Goal: Task Accomplishment & Management: Use online tool/utility

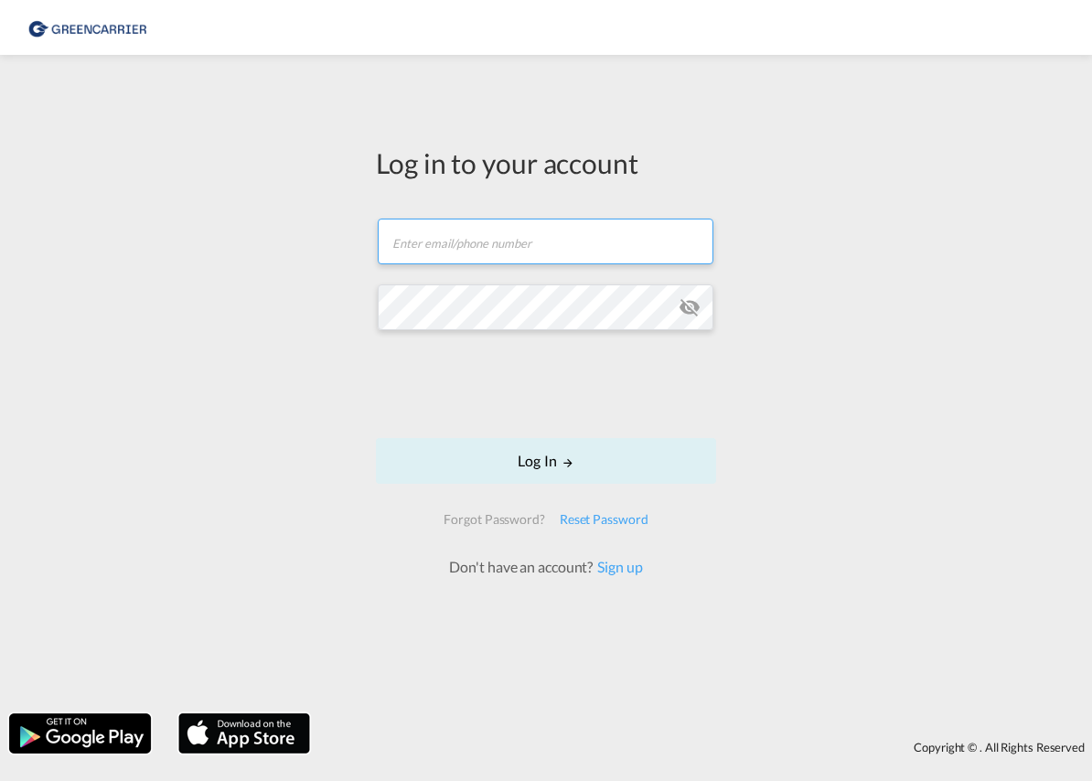
click at [498, 248] on input "text" at bounding box center [546, 242] width 336 height 46
type input "[PERSON_NAME][EMAIL_ADDRESS][PERSON_NAME][DOMAIN_NAME]"
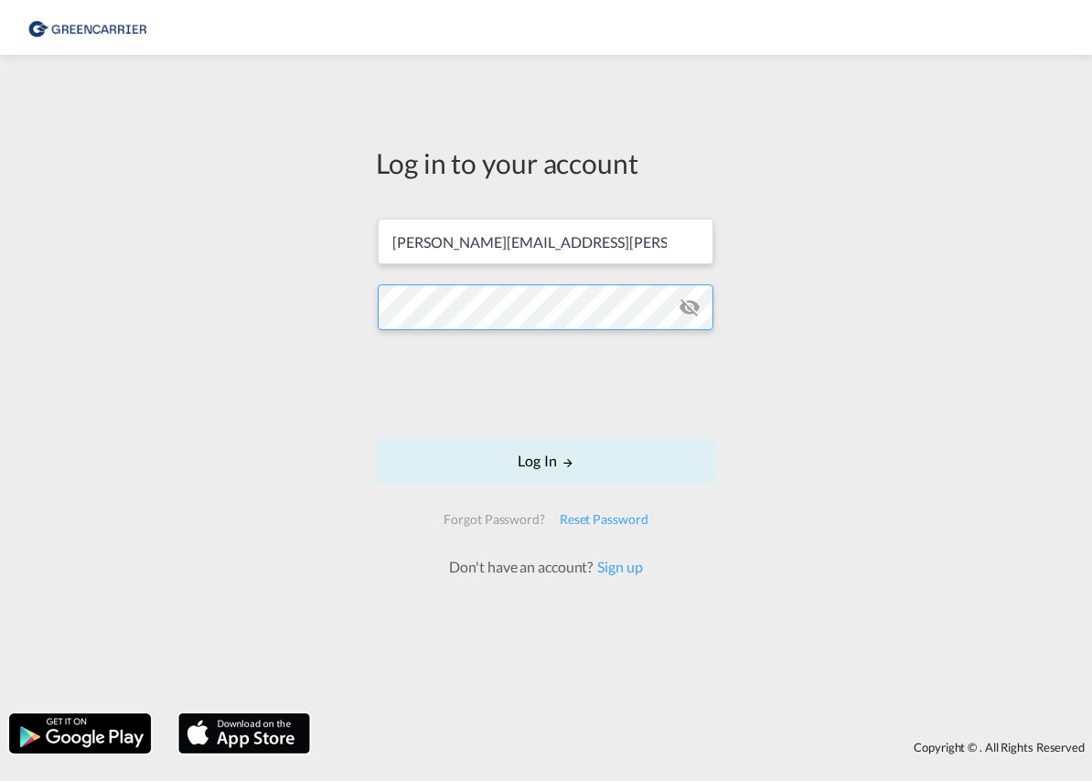
click at [347, 294] on div "Log in to your account [PERSON_NAME][EMAIL_ADDRESS][PERSON_NAME][DOMAIN_NAME] L…" at bounding box center [546, 384] width 1092 height 640
click at [828, 445] on div "Log in to your account [PERSON_NAME][EMAIL_ADDRESS][PERSON_NAME][DOMAIN_NAME] L…" at bounding box center [546, 384] width 1092 height 640
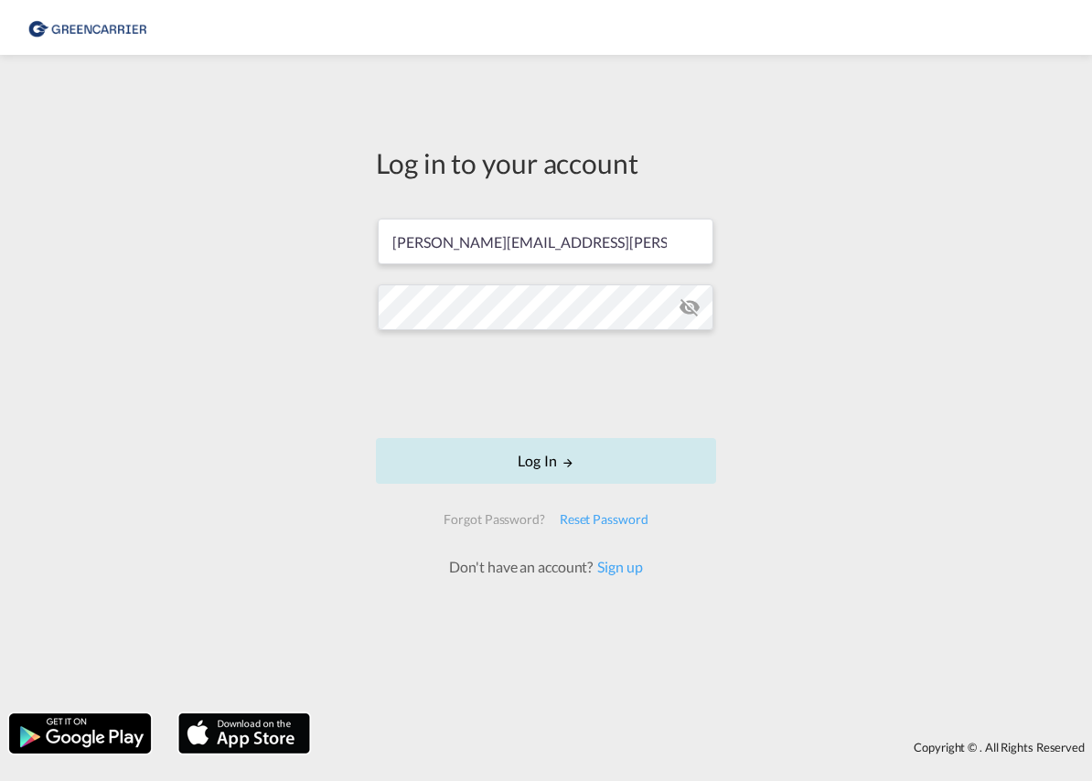
click at [544, 459] on button "Log In" at bounding box center [546, 461] width 340 height 46
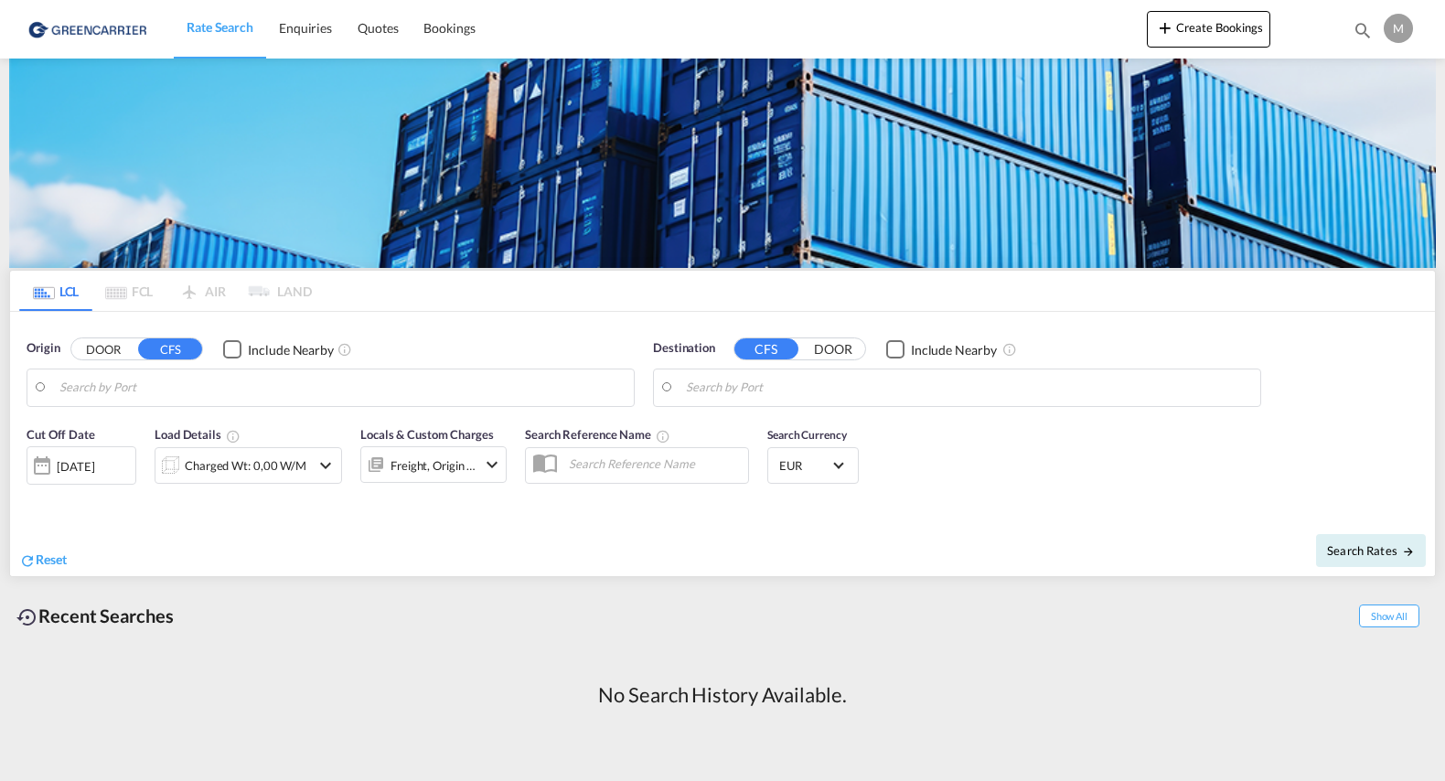
click at [112, 292] on md-pagination-wrapper "LCL FCL AIR LAND" at bounding box center [165, 291] width 293 height 40
click at [133, 294] on md-pagination-wrapper "LCL FCL AIR LAND" at bounding box center [165, 291] width 293 height 40
click at [204, 292] on md-pagination-wrapper "LCL FCL AIR LAND" at bounding box center [165, 291] width 293 height 40
click at [288, 294] on md-pagination-wrapper "LCL FCL AIR LAND" at bounding box center [165, 291] width 293 height 40
click at [61, 294] on md-tab-item "LCL" at bounding box center [55, 291] width 73 height 40
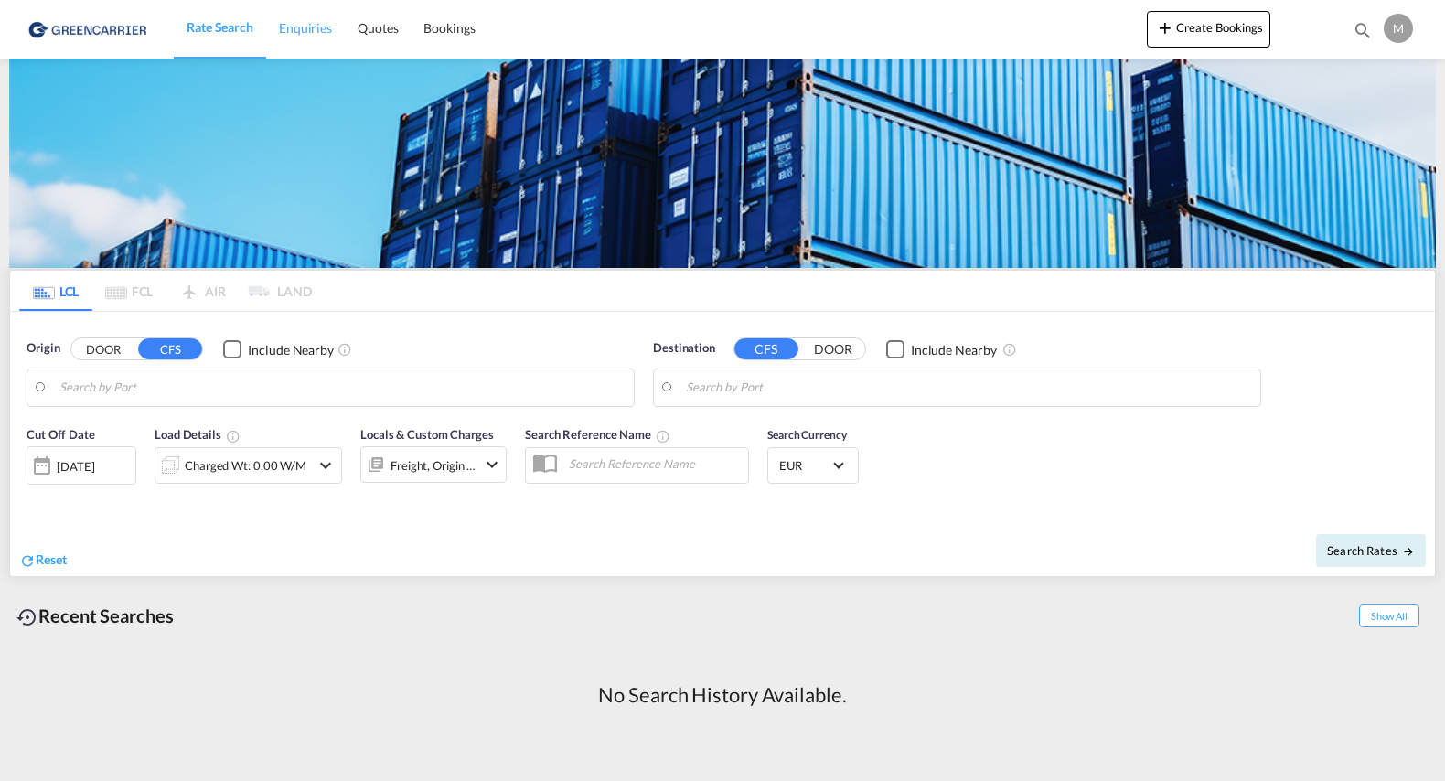
click at [292, 33] on span "Enquiries" at bounding box center [305, 28] width 53 height 16
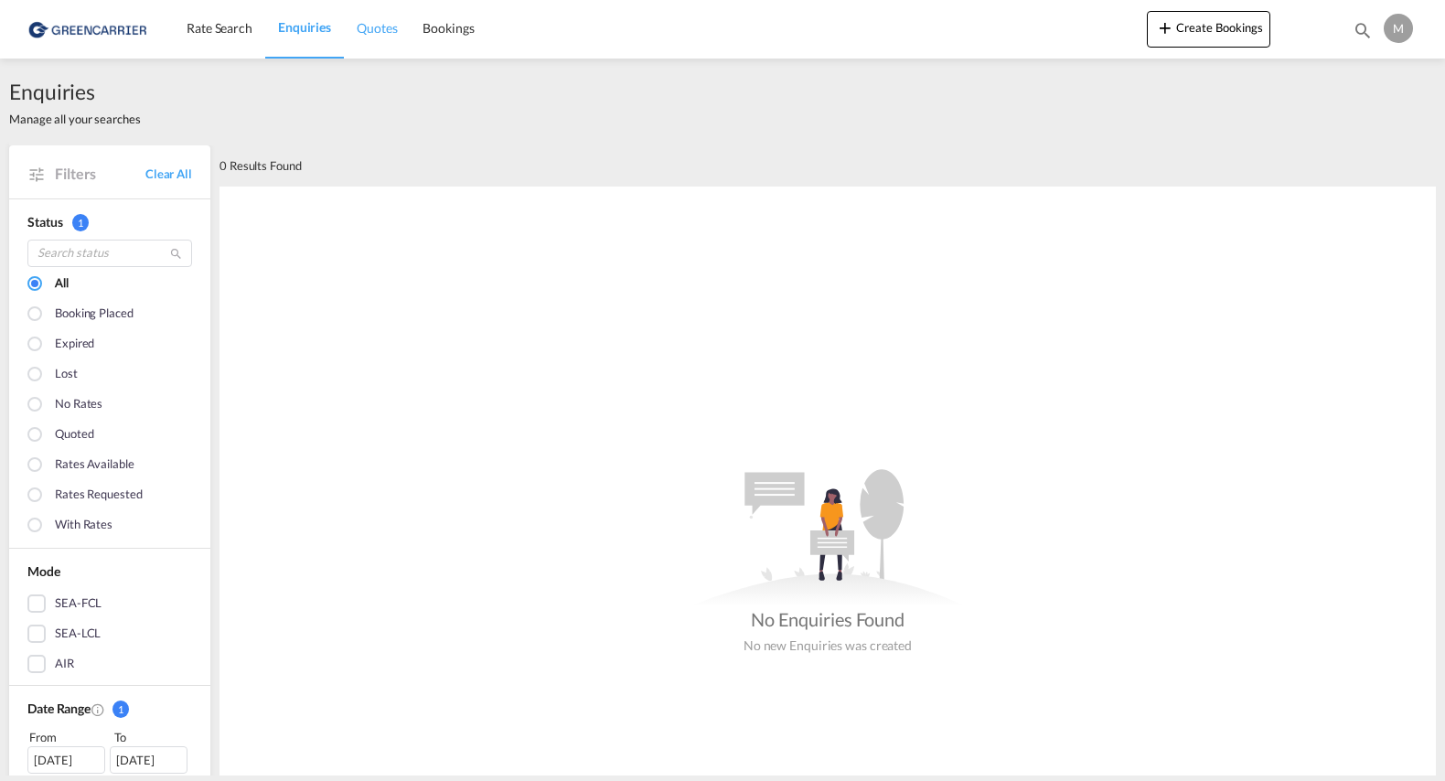
click at [381, 31] on span "Quotes" at bounding box center [377, 28] width 40 height 16
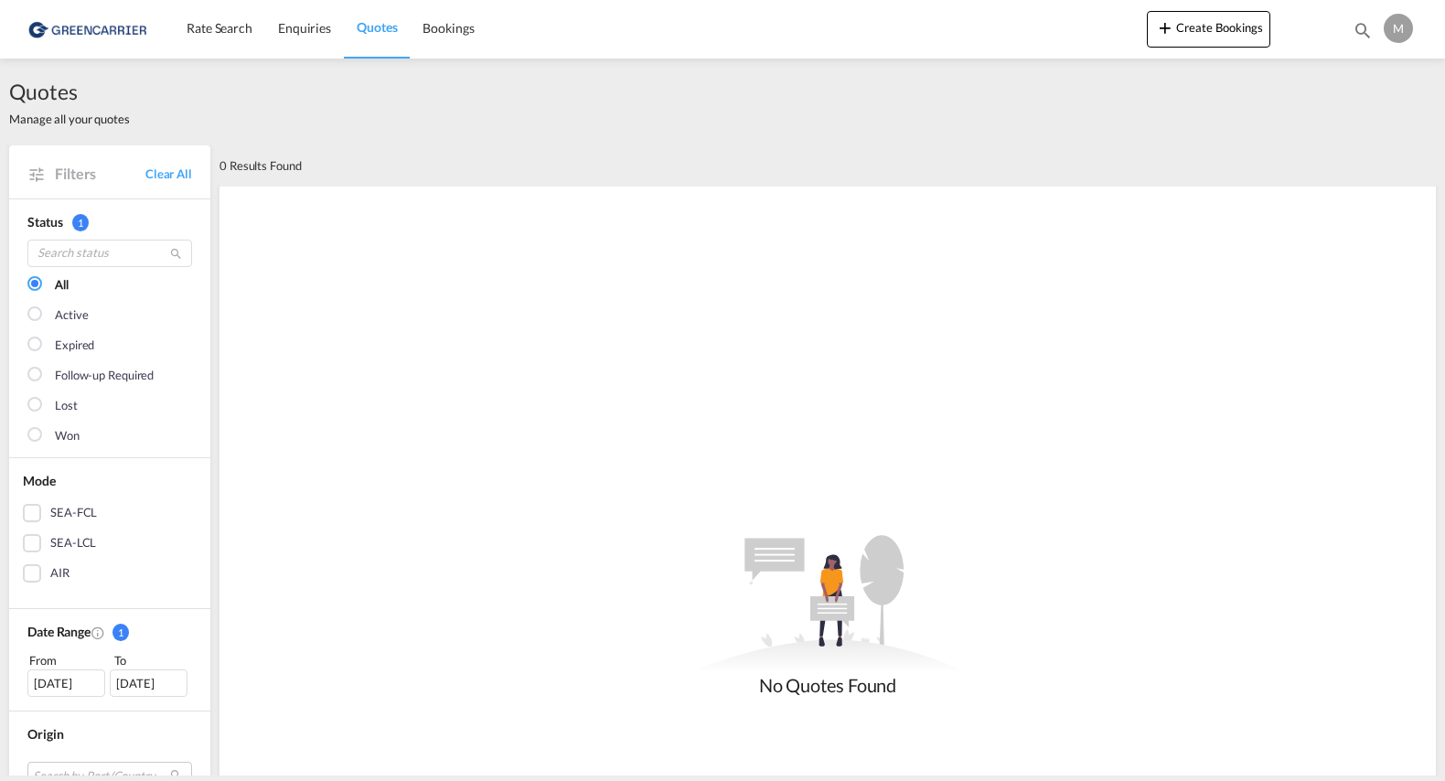
click at [33, 314] on div at bounding box center [36, 315] width 18 height 18
click at [436, 31] on span "Bookings" at bounding box center [447, 28] width 51 height 16
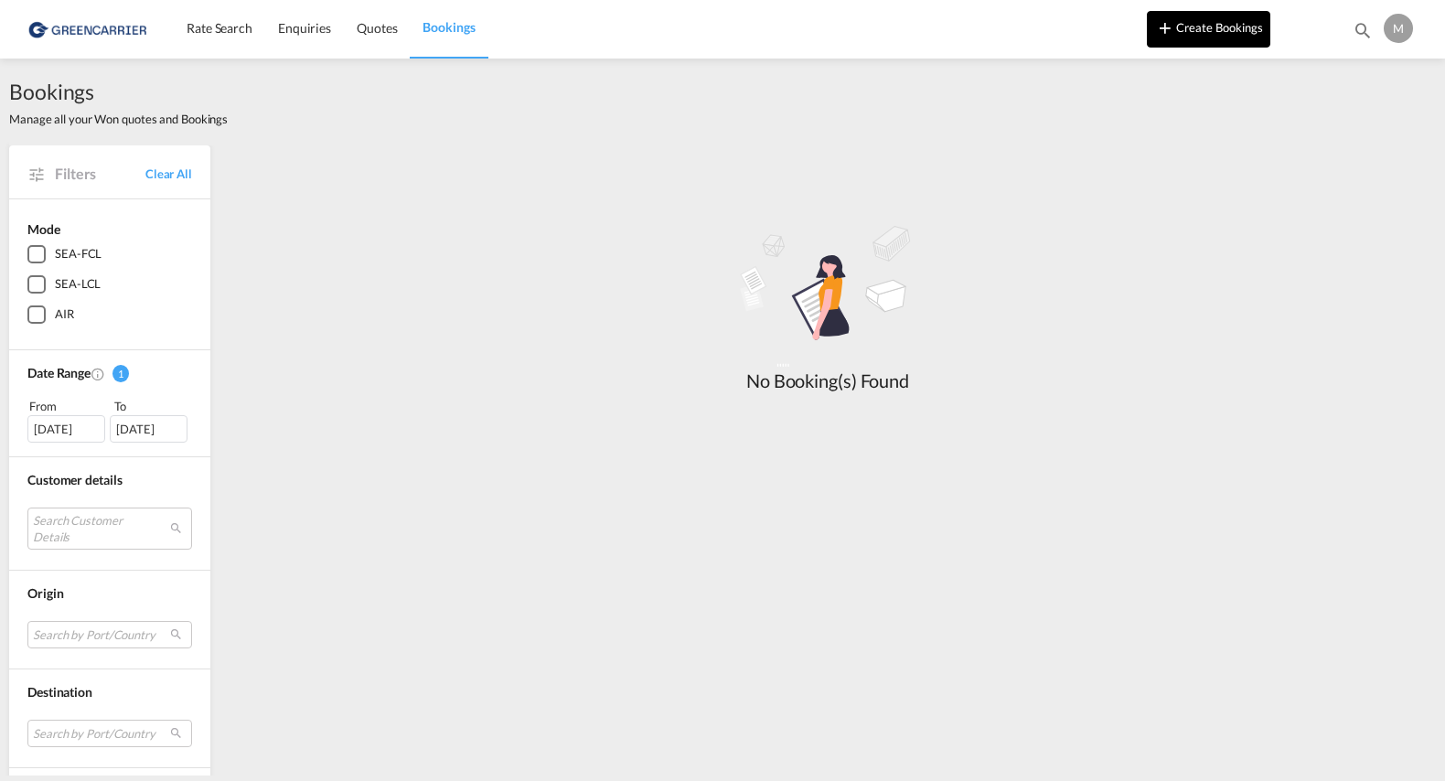
click at [1197, 31] on button "Create Bookings" at bounding box center [1208, 29] width 123 height 37
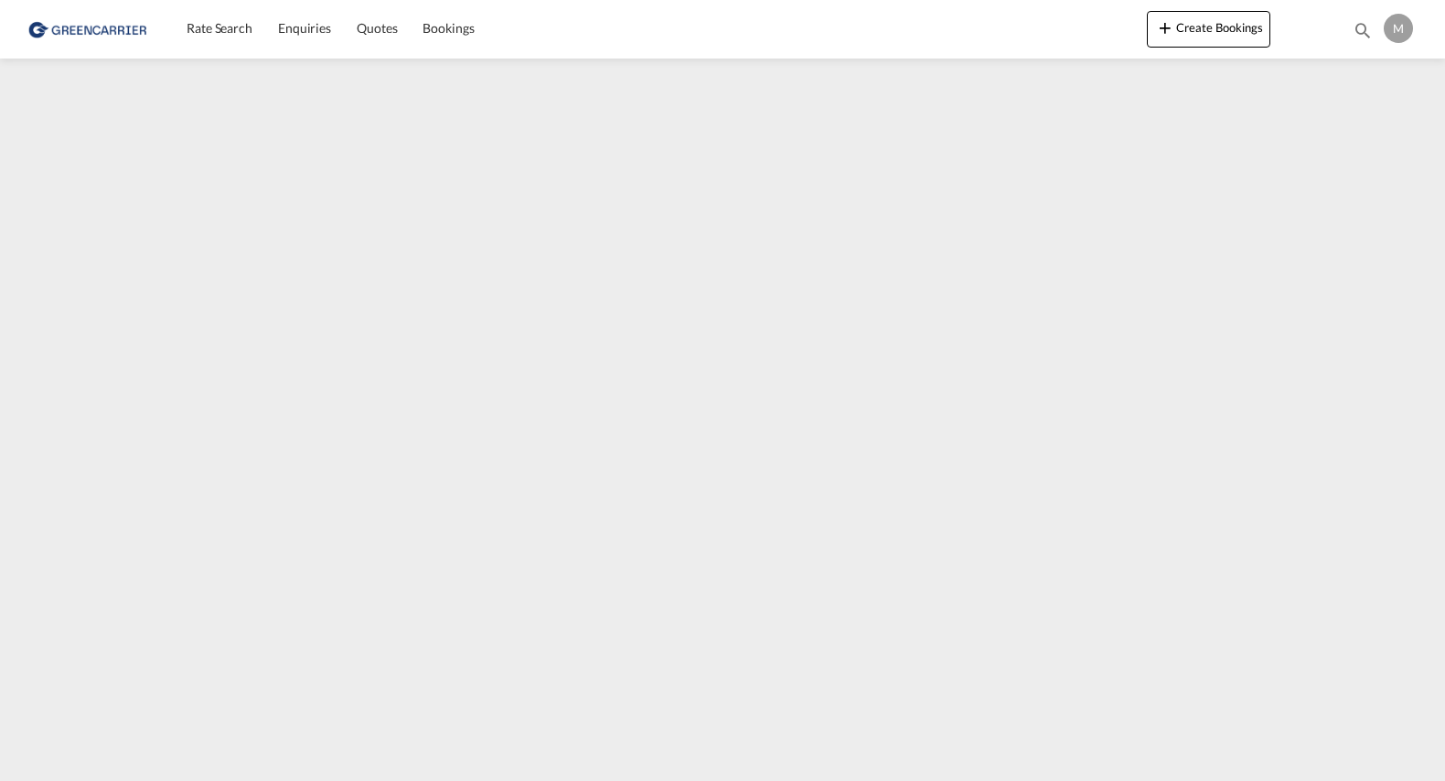
click at [1395, 27] on div "M" at bounding box center [1397, 28] width 29 height 29
drag, startPoint x: 1393, startPoint y: 26, endPoint x: 1062, endPoint y: 17, distance: 331.1
click at [1062, 17] on md-backdrop at bounding box center [722, 390] width 1445 height 781
drag, startPoint x: 1360, startPoint y: 24, endPoint x: 1051, endPoint y: 35, distance: 309.2
click at [1051, 35] on div "Rate Search Enquiries Quotes Bookings Create Bookings Bookings Quotes Enquiries…" at bounding box center [722, 28] width 1390 height 57
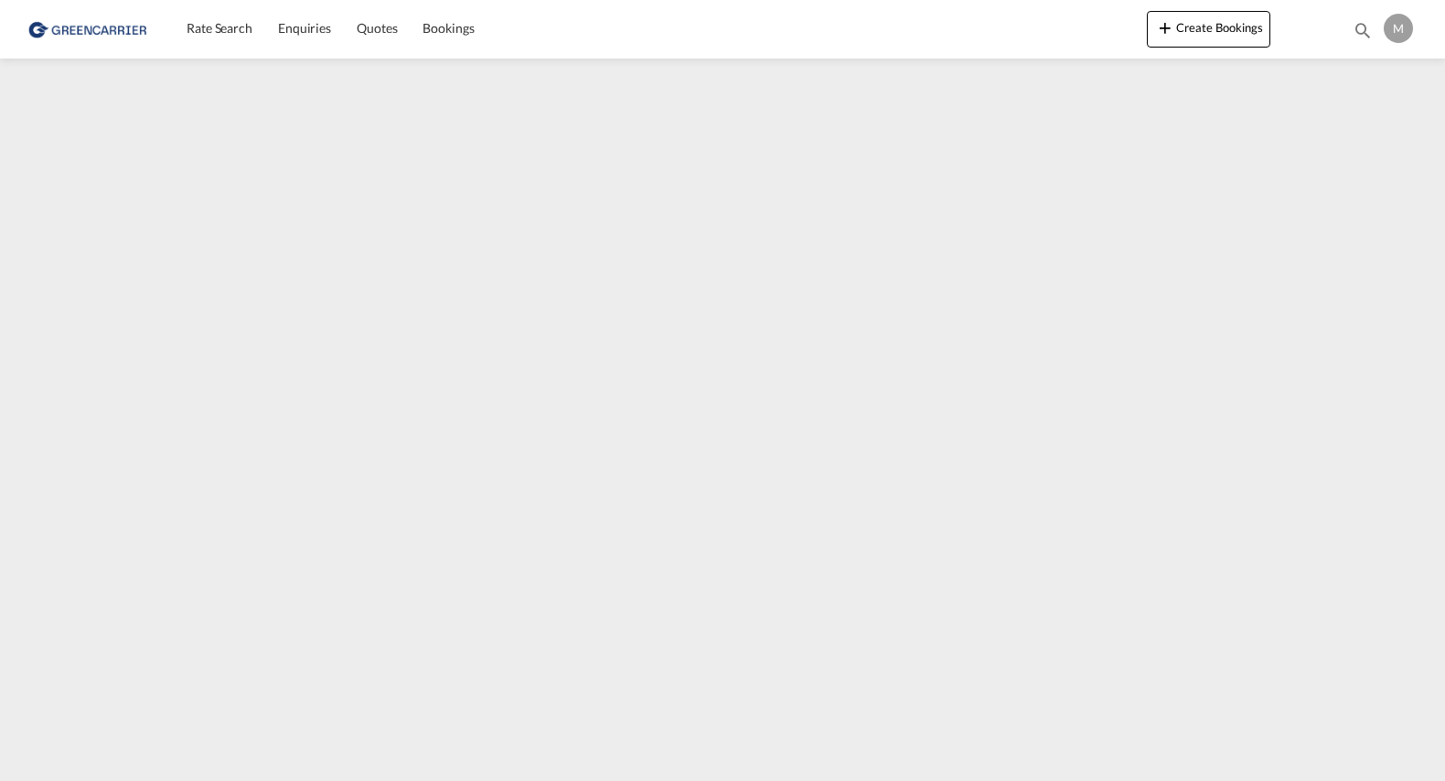
click at [109, 29] on img at bounding box center [88, 28] width 123 height 41
click at [112, 28] on img at bounding box center [88, 28] width 123 height 41
click at [203, 29] on span "Rate Search" at bounding box center [220, 28] width 66 height 16
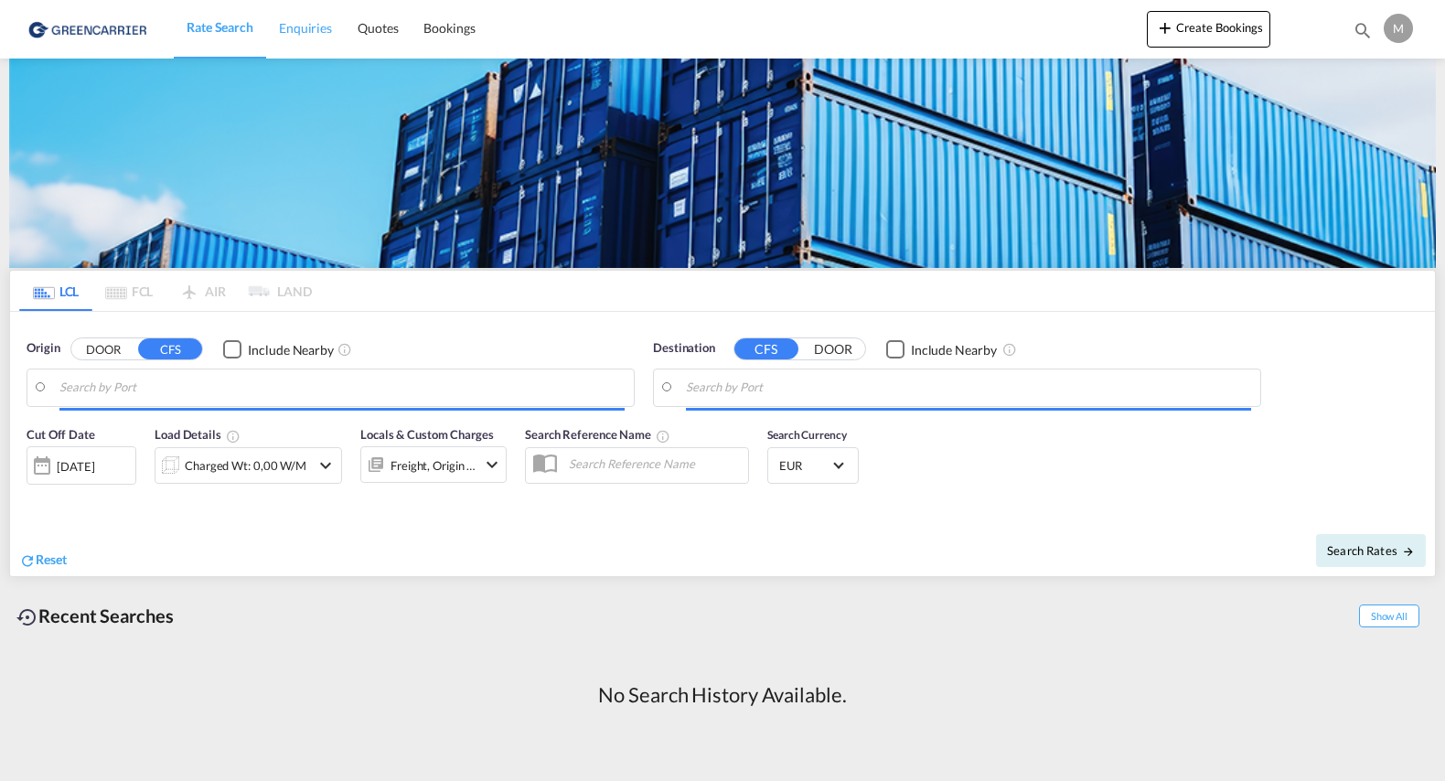
click at [289, 30] on span "Enquiries" at bounding box center [305, 28] width 53 height 16
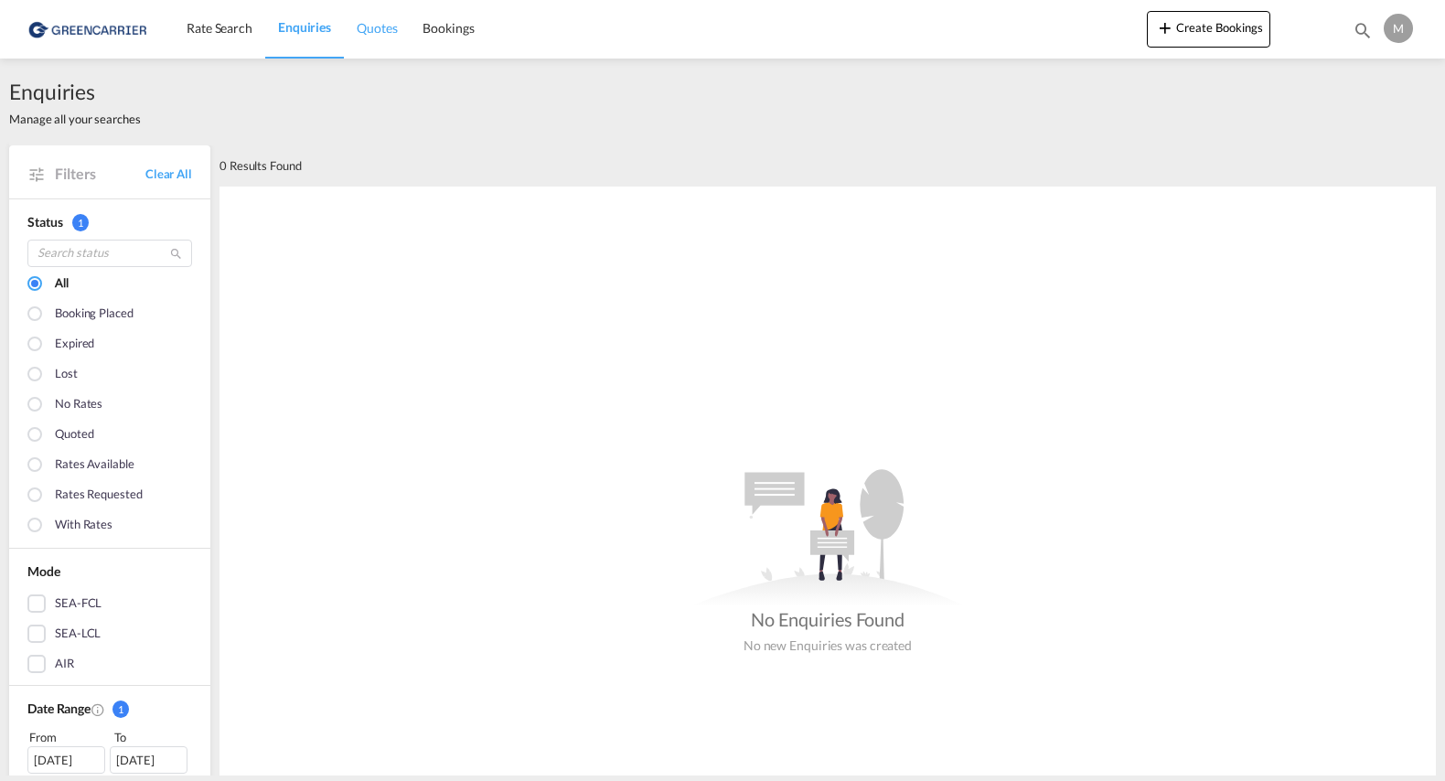
click at [369, 29] on span "Quotes" at bounding box center [377, 28] width 40 height 16
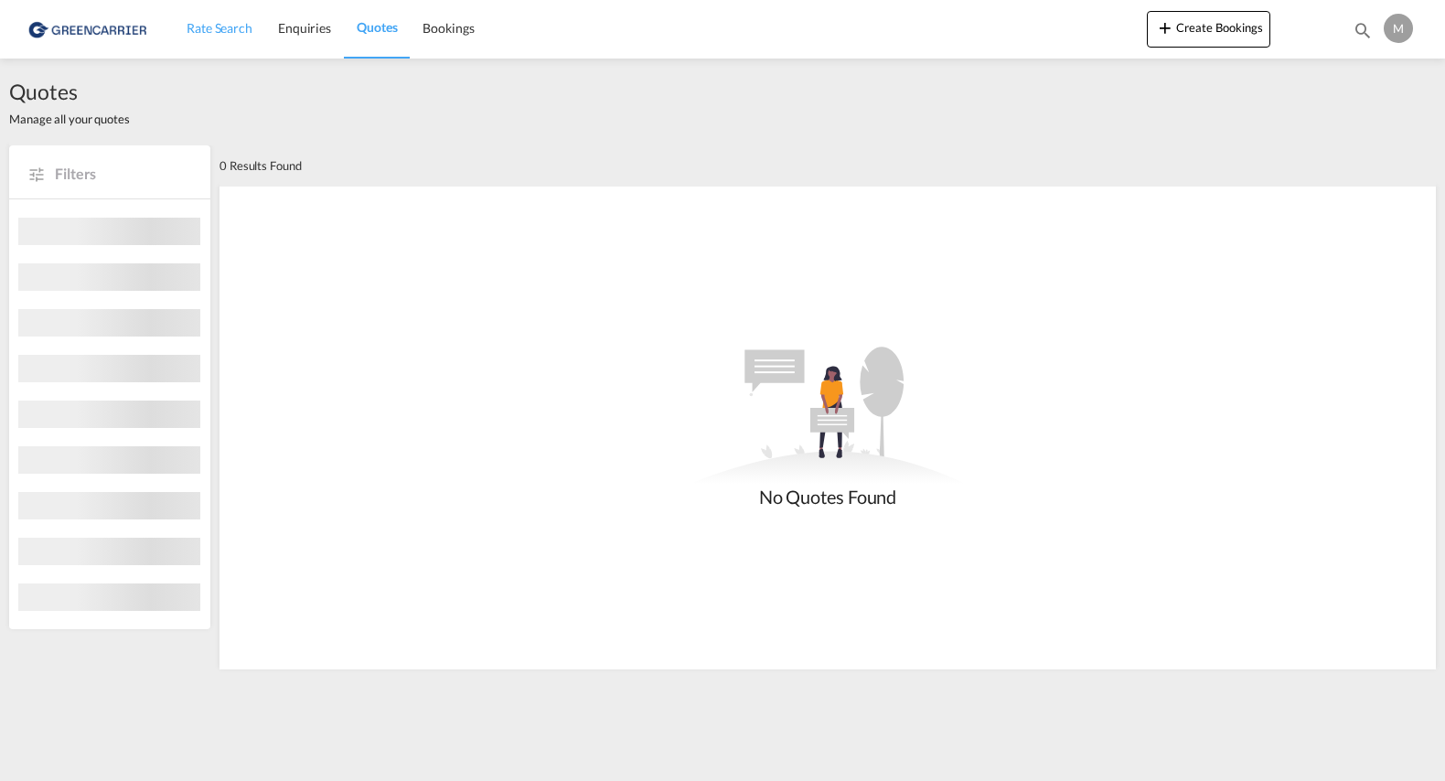
click at [452, 29] on span "Bookings" at bounding box center [447, 28] width 51 height 16
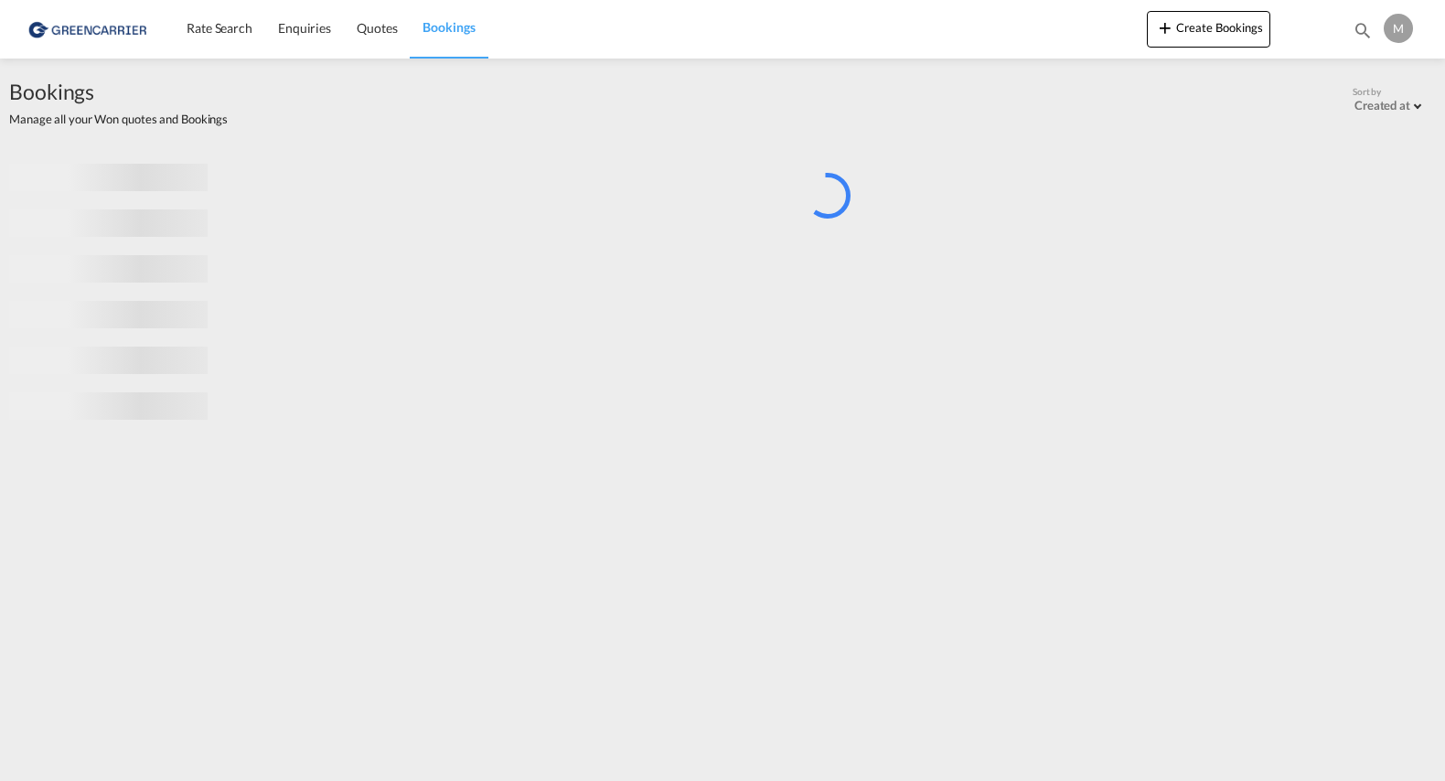
click at [124, 32] on img at bounding box center [88, 28] width 123 height 41
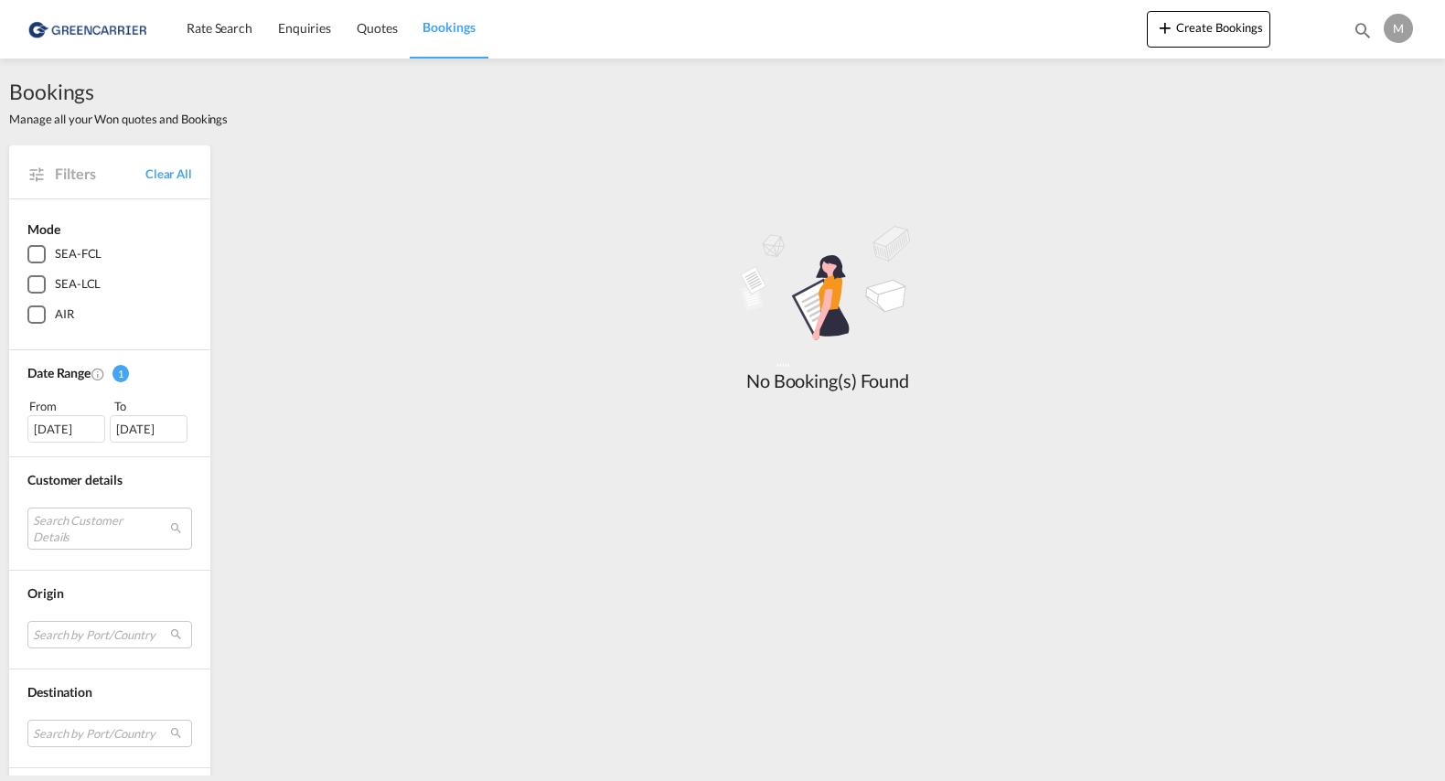
click at [95, 28] on img at bounding box center [88, 28] width 123 height 41
click at [210, 29] on span "Rate Search" at bounding box center [220, 28] width 66 height 16
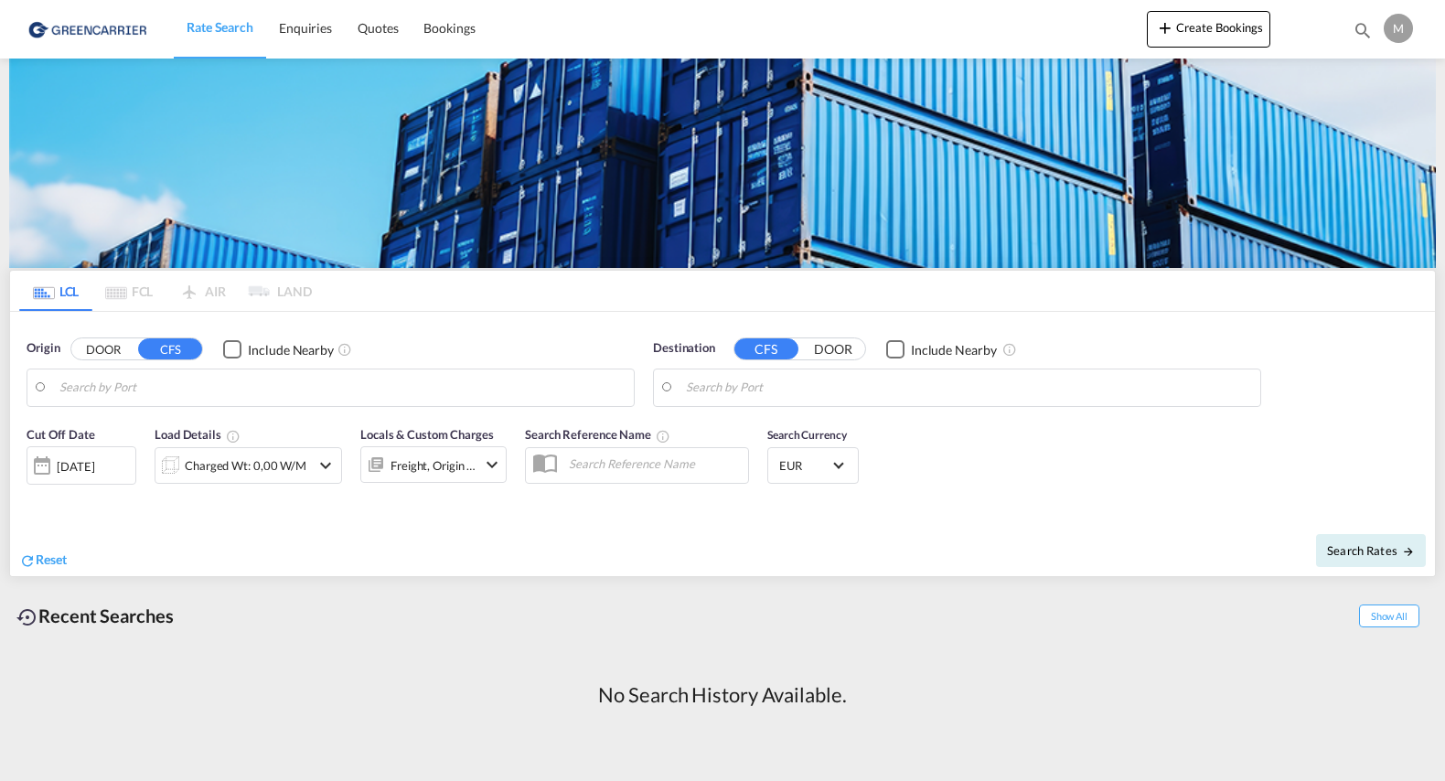
drag, startPoint x: 1385, startPoint y: 435, endPoint x: 1393, endPoint y: 404, distance: 31.9
click at [1385, 434] on div "Cut Off Date [DATE] [DATE] Load Details Charged Wt: 0,00 W/M Locals & Custom Ch…" at bounding box center [722, 465] width 1425 height 99
click at [1398, 24] on div "M" at bounding box center [1397, 28] width 29 height 29
drag, startPoint x: 1376, startPoint y: 80, endPoint x: 1392, endPoint y: 472, distance: 391.7
click at [1392, 487] on md-backdrop at bounding box center [722, 390] width 1445 height 781
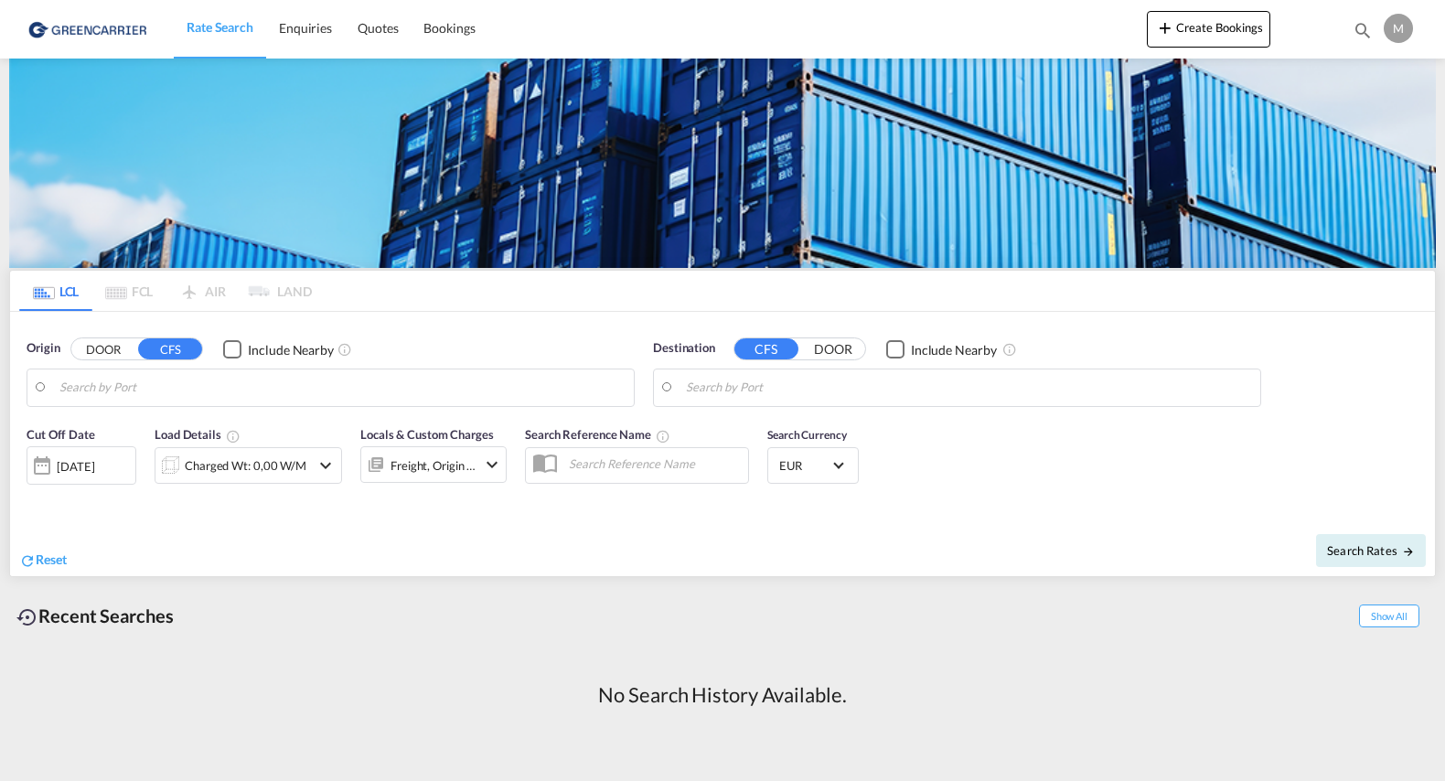
click at [1395, 30] on div "M" at bounding box center [1397, 28] width 29 height 29
drag, startPoint x: 1363, startPoint y: 141, endPoint x: 1344, endPoint y: 428, distance: 287.8
click at [1344, 428] on md-backdrop at bounding box center [722, 390] width 1445 height 781
click at [1390, 615] on span "Show All" at bounding box center [1389, 615] width 60 height 23
drag, startPoint x: 1217, startPoint y: 29, endPoint x: 1048, endPoint y: 32, distance: 169.2
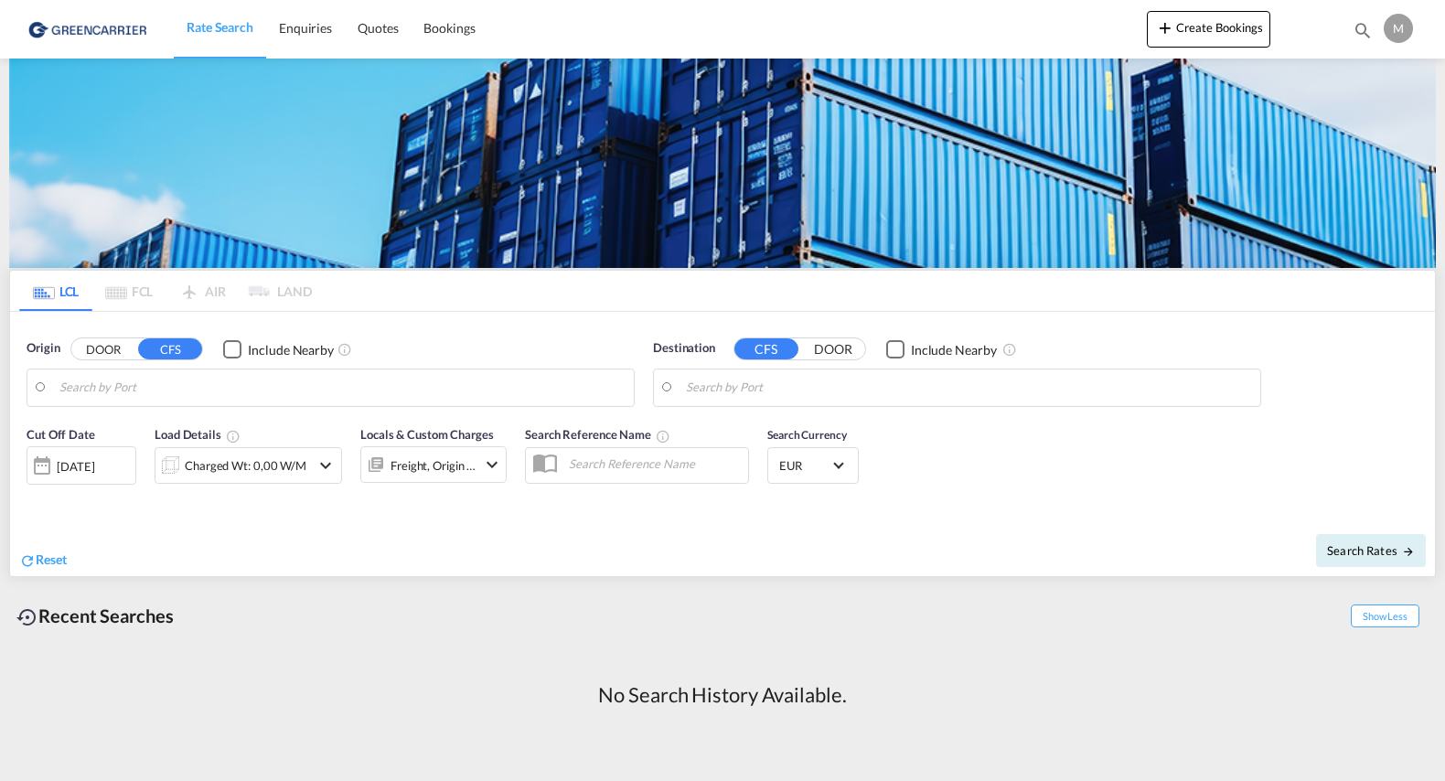
click at [1048, 32] on div "Rate Search Enquiries Quotes Bookings Create Bookings Bookings Quotes Enquiries…" at bounding box center [722, 28] width 1390 height 57
click at [1393, 26] on div "M" at bounding box center [1397, 28] width 29 height 29
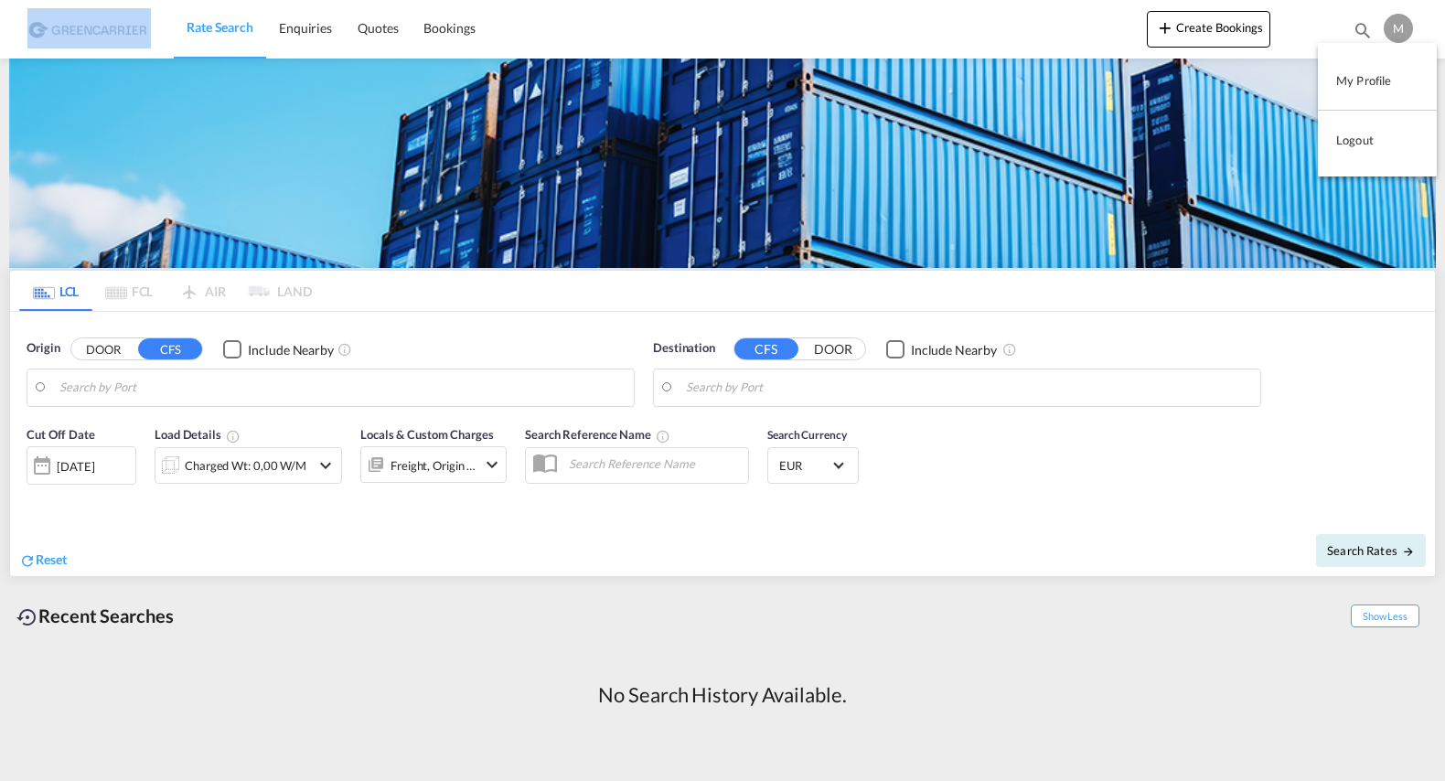
click at [1393, 26] on md-backdrop at bounding box center [722, 390] width 1445 height 781
